Goal: Find specific page/section

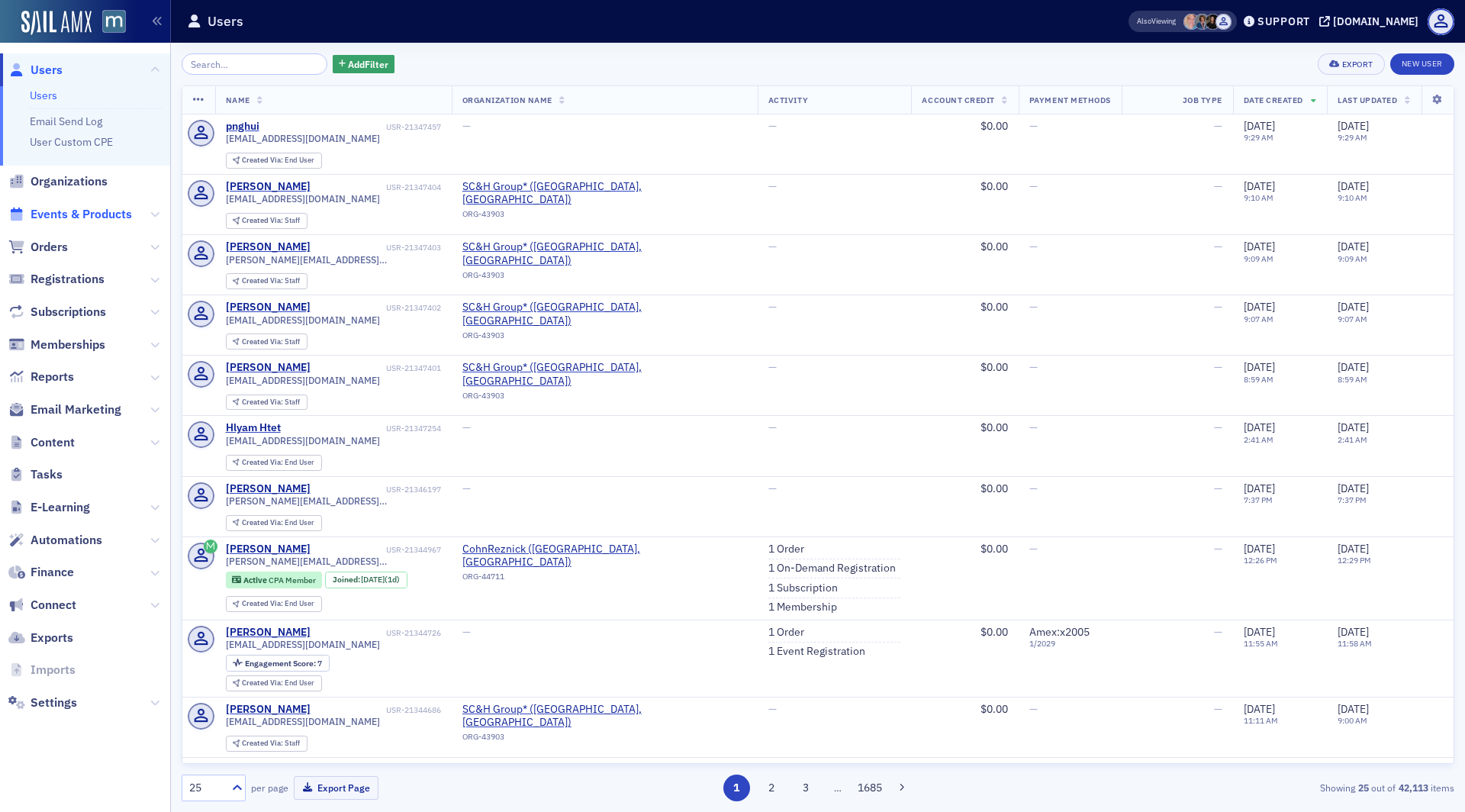
click at [87, 220] on span "Events & Products" at bounding box center [82, 213] width 102 height 16
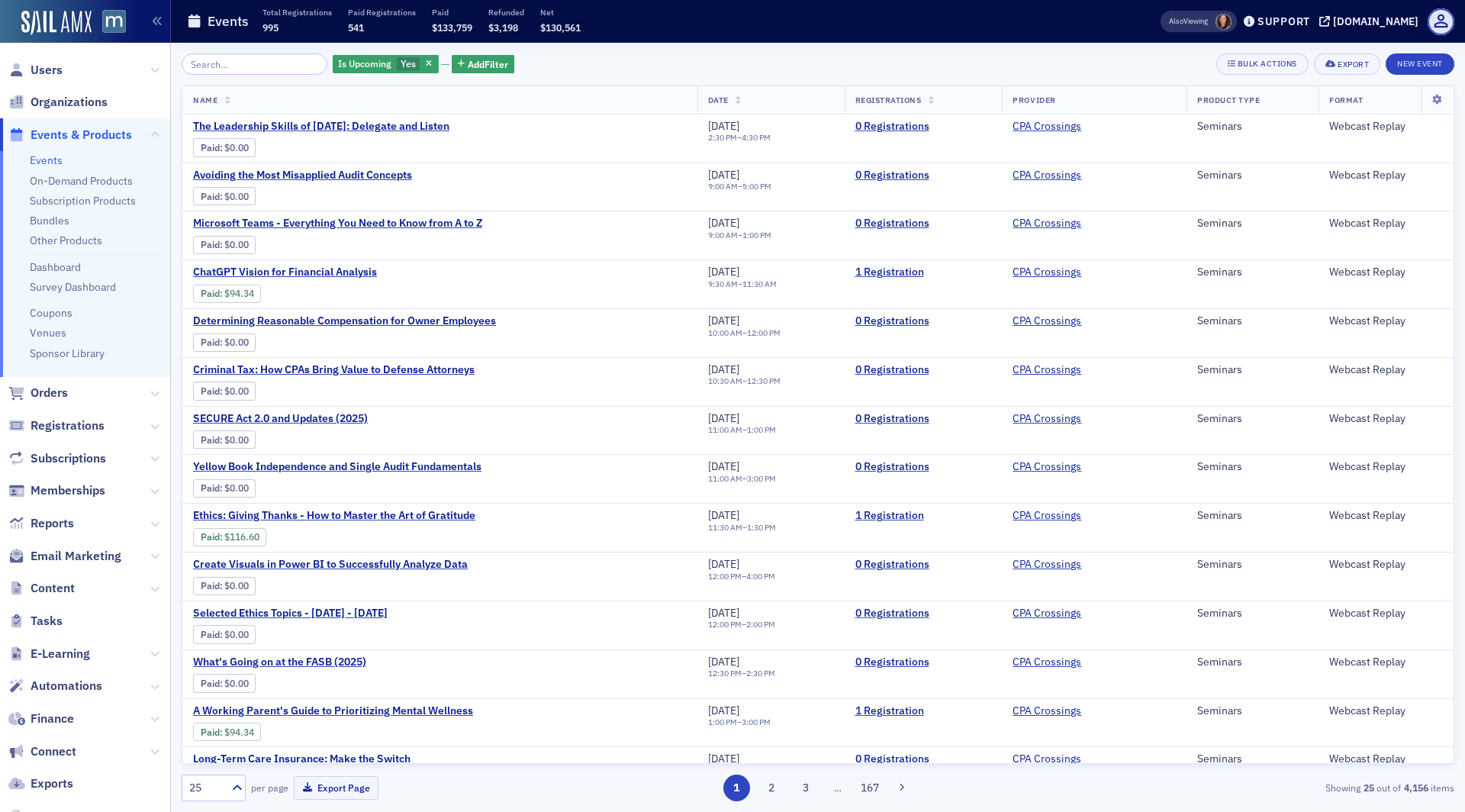
click at [246, 63] on input "search" at bounding box center [255, 64] width 146 height 21
click at [426, 62] on icon "button" at bounding box center [429, 64] width 6 height 9
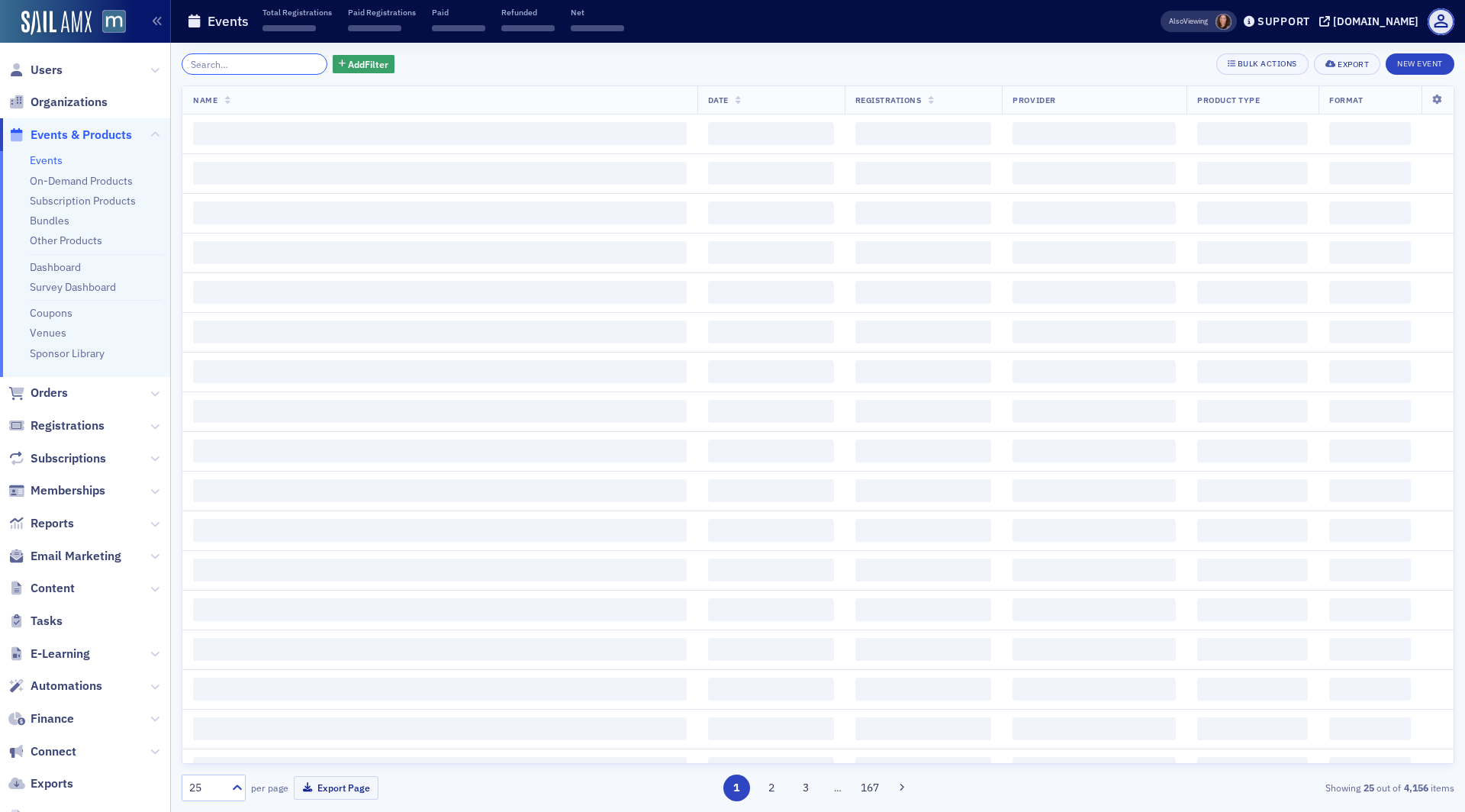
click at [254, 64] on input "search" at bounding box center [255, 64] width 146 height 21
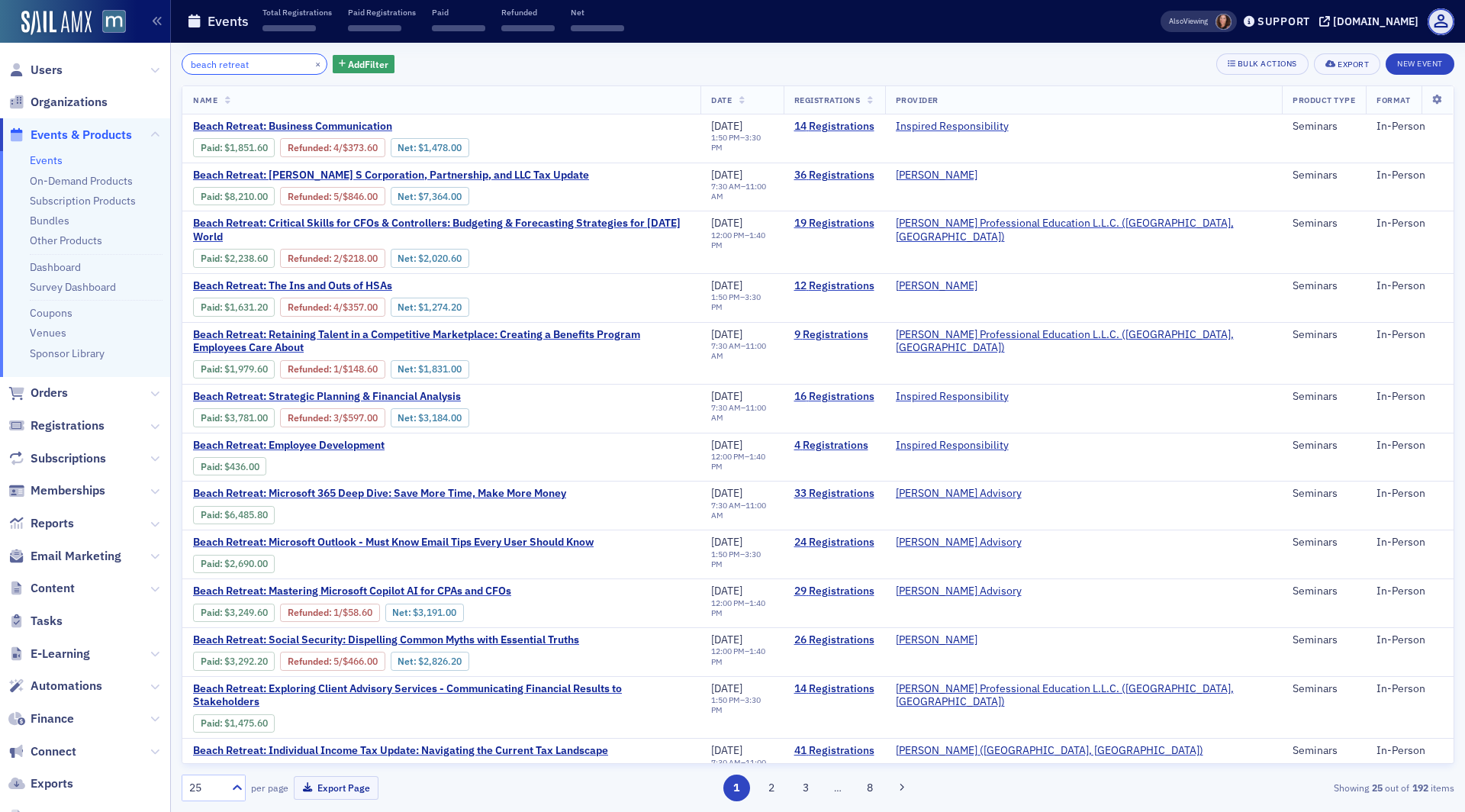
type input "beach retreat"
